Goal: Find specific page/section: Find specific page/section

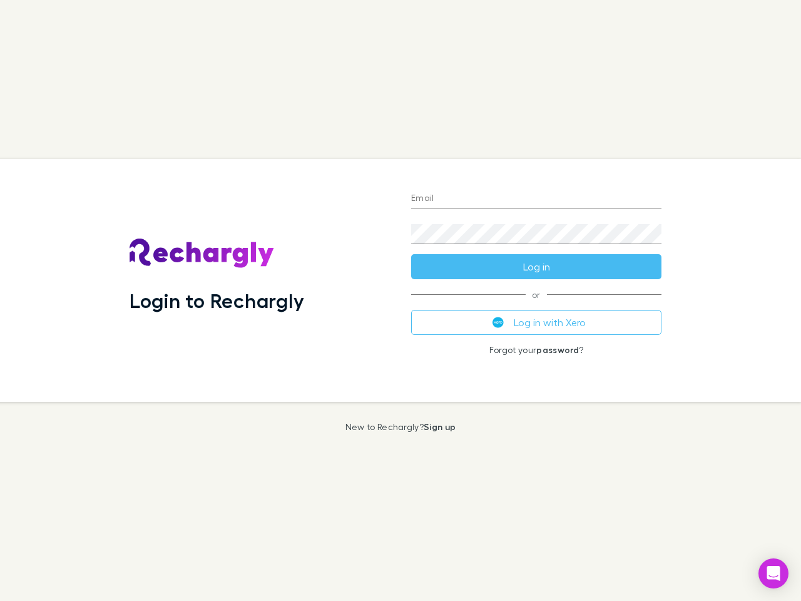
click at [401, 301] on div "Login to Rechargly" at bounding box center [261, 280] width 282 height 243
click at [537, 199] on input "Email" at bounding box center [536, 199] width 250 height 20
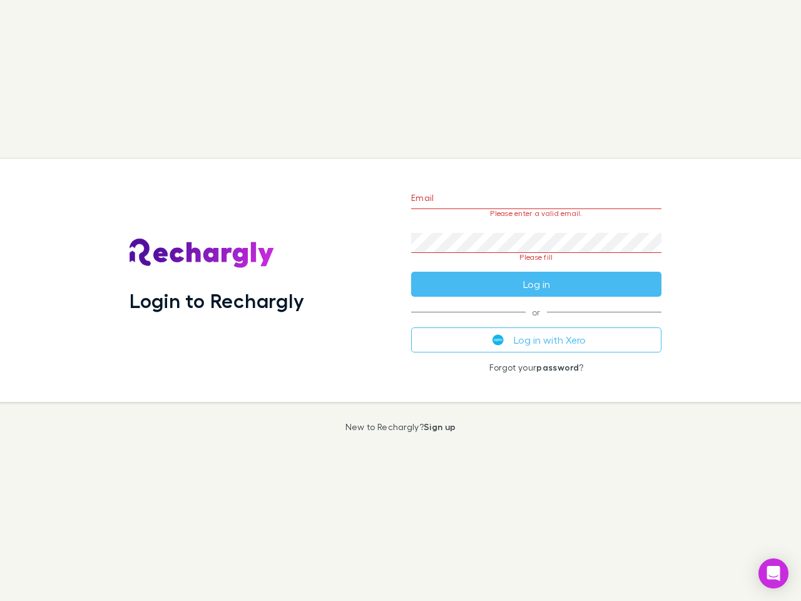
click at [537, 267] on form "Email Please enter a valid email. Password Please fill Log in" at bounding box center [536, 238] width 250 height 118
click at [537, 322] on div "Email Please enter a valid email. Password Please fill Log in or Log in with Xe…" at bounding box center [536, 280] width 270 height 243
click at [774, 574] on icon "Open Intercom Messenger" at bounding box center [774, 573] width 13 height 15
